Goal: Submit feedback/report problem

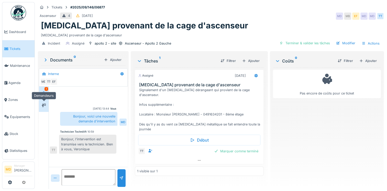
click at [45, 101] on div at bounding box center [44, 105] width 8 height 8
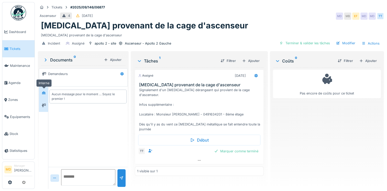
click at [45, 92] on icon at bounding box center [44, 92] width 4 height 3
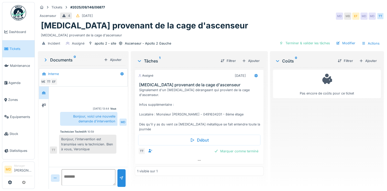
click at [87, 177] on textarea at bounding box center [89, 177] width 54 height 16
type textarea "**********"
click at [120, 178] on div at bounding box center [121, 177] width 4 height 5
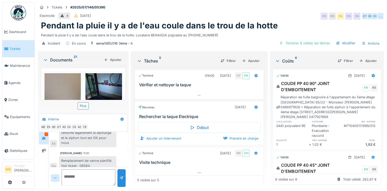
scroll to position [197, 0]
click at [47, 144] on div at bounding box center [44, 150] width 10 height 13
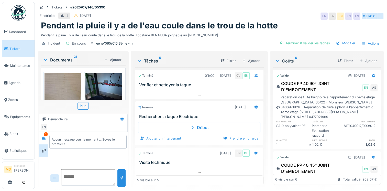
scroll to position [0, 0]
click at [46, 136] on icon at bounding box center [44, 137] width 4 height 3
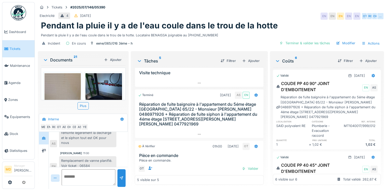
scroll to position [96, 0]
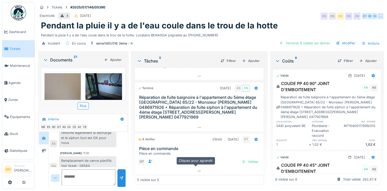
click at [198, 167] on div at bounding box center [199, 170] width 128 height 7
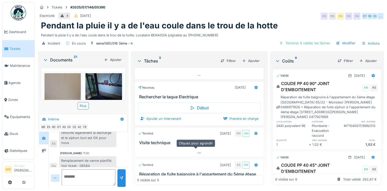
click at [198, 152] on icon at bounding box center [199, 152] width 3 height 1
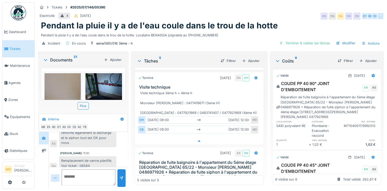
scroll to position [79, 0]
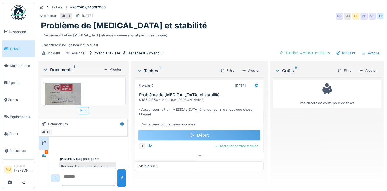
scroll to position [20, 0]
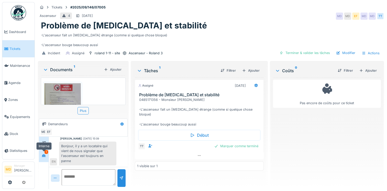
click at [44, 152] on div at bounding box center [44, 155] width 8 height 6
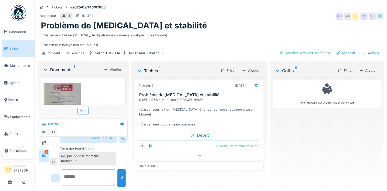
scroll to position [200, 0]
click at [46, 141] on div at bounding box center [44, 143] width 8 height 6
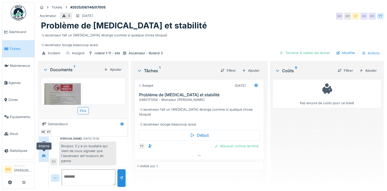
click at [42, 154] on icon at bounding box center [44, 155] width 4 height 3
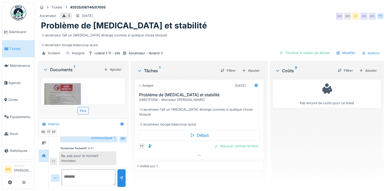
scroll to position [4, 0]
click at [83, 170] on textarea at bounding box center [89, 177] width 54 height 16
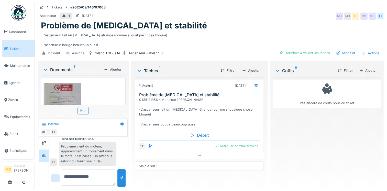
scroll to position [200, 0]
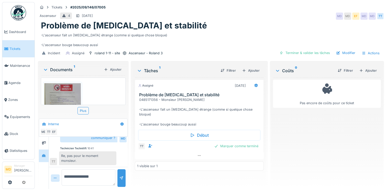
type textarea "**********"
click at [120, 175] on div at bounding box center [121, 177] width 4 height 5
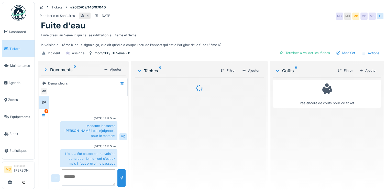
scroll to position [142, 0]
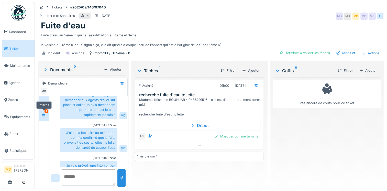
click at [43, 112] on div at bounding box center [44, 115] width 8 height 6
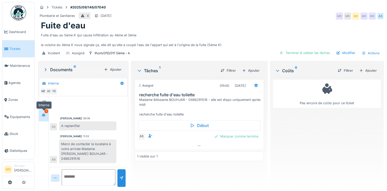
scroll to position [0, 0]
click at [47, 97] on div at bounding box center [43, 102] width 9 height 13
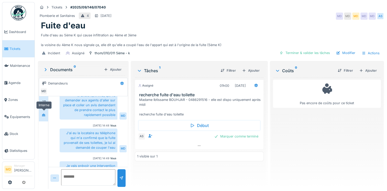
click at [45, 117] on div at bounding box center [44, 115] width 8 height 6
